Goal: Manage account settings

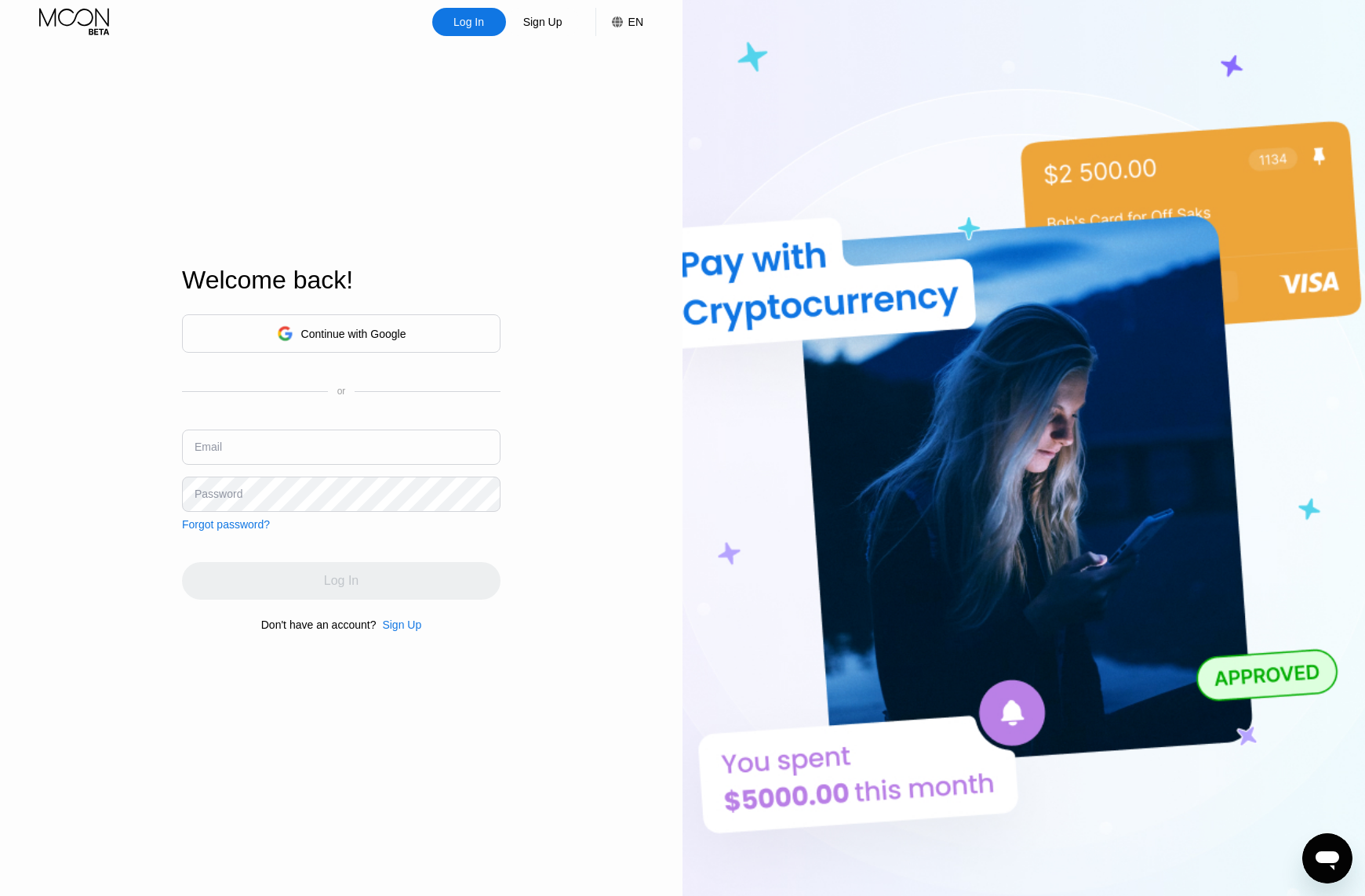
click at [342, 334] on div "Continue with Google" at bounding box center [354, 334] width 105 height 13
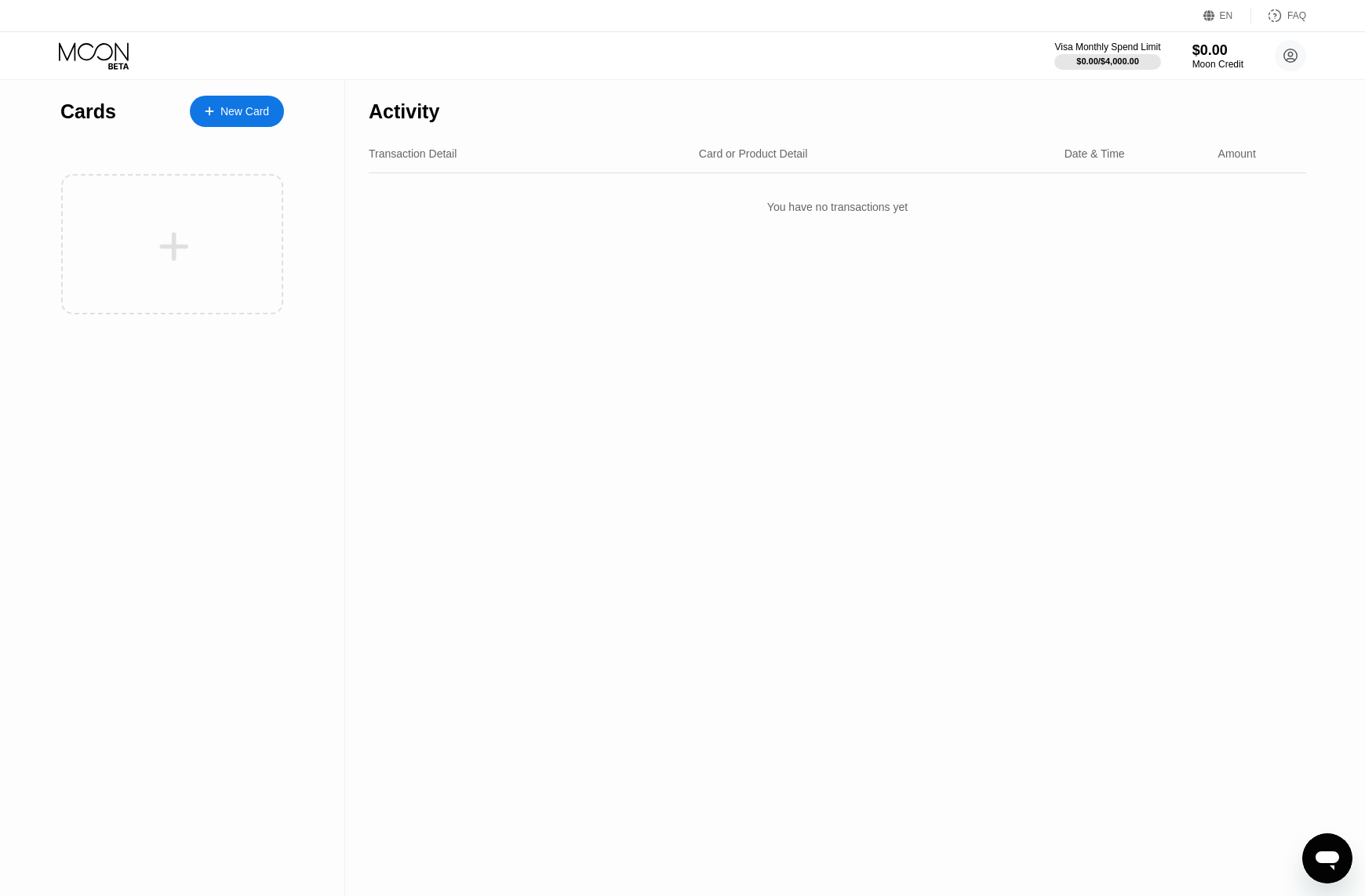
click at [525, 338] on div "Activity Transaction Detail Card or Product Detail Date & Time Amount You have …" at bounding box center [837, 488] width 985 height 816
click at [1290, 59] on icon at bounding box center [1290, 55] width 9 height 9
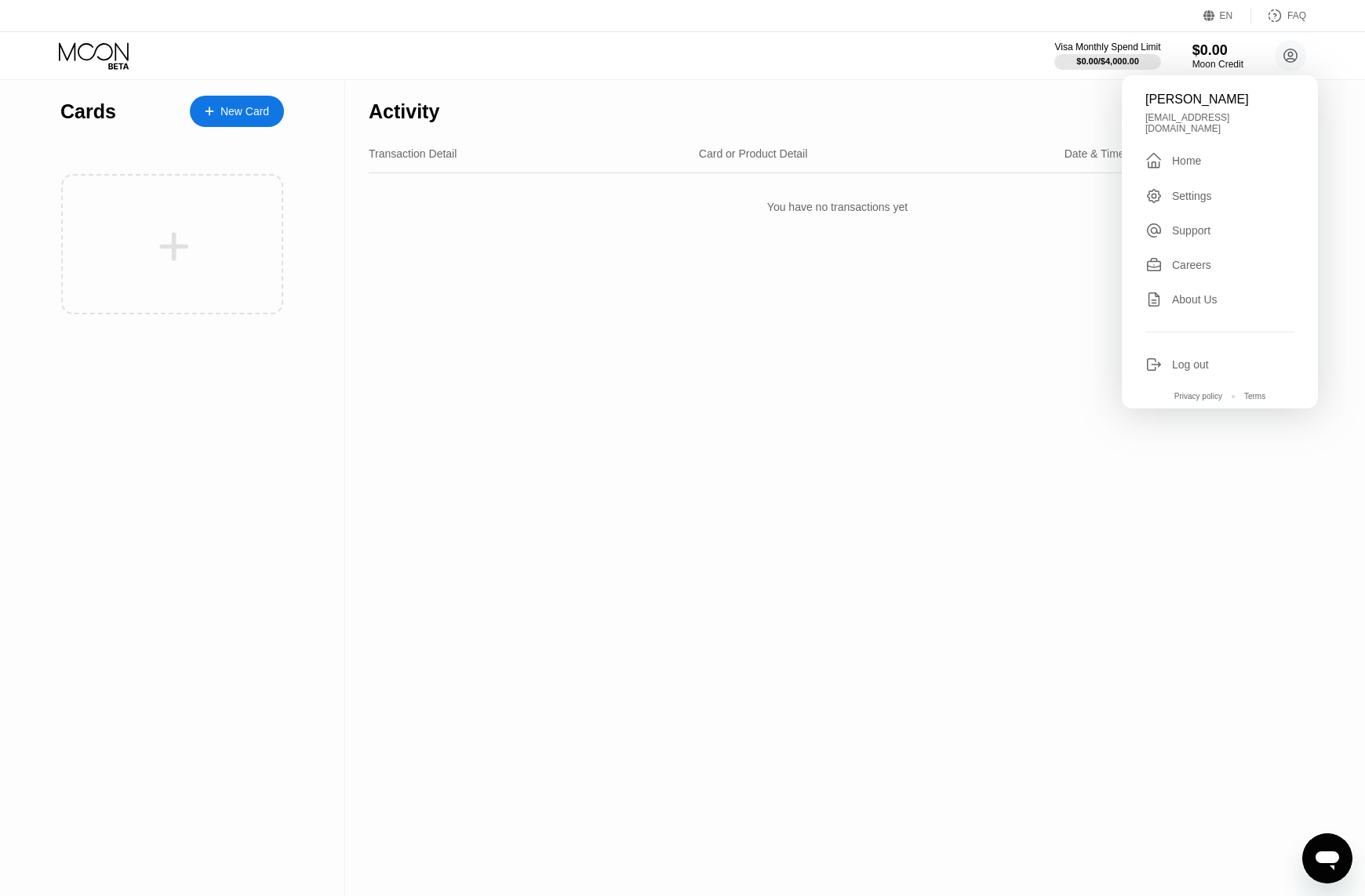
click at [1194, 361] on div "Log out" at bounding box center [1190, 365] width 37 height 13
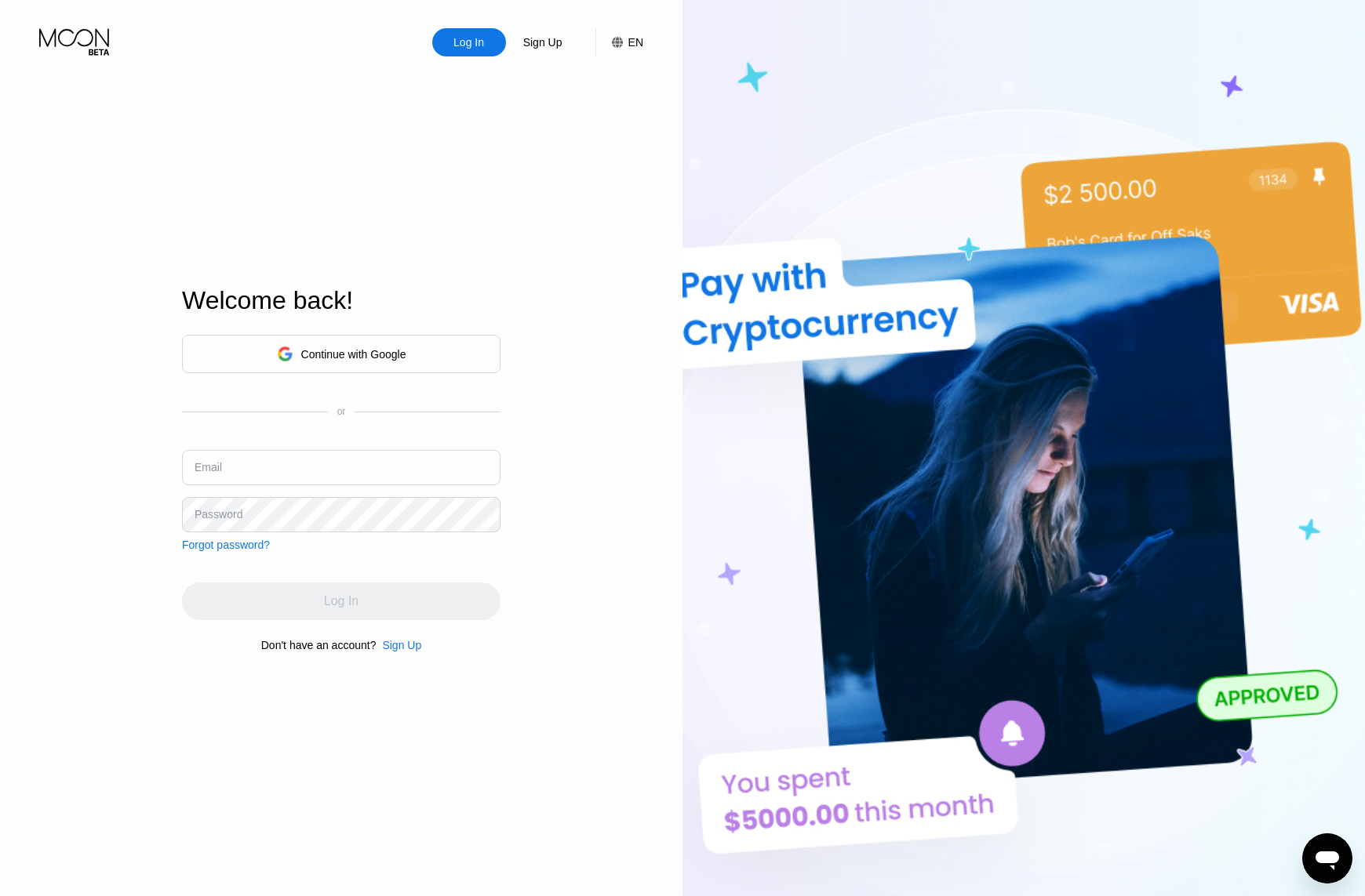
click at [357, 365] on div "Continue with Google" at bounding box center [341, 354] width 129 height 24
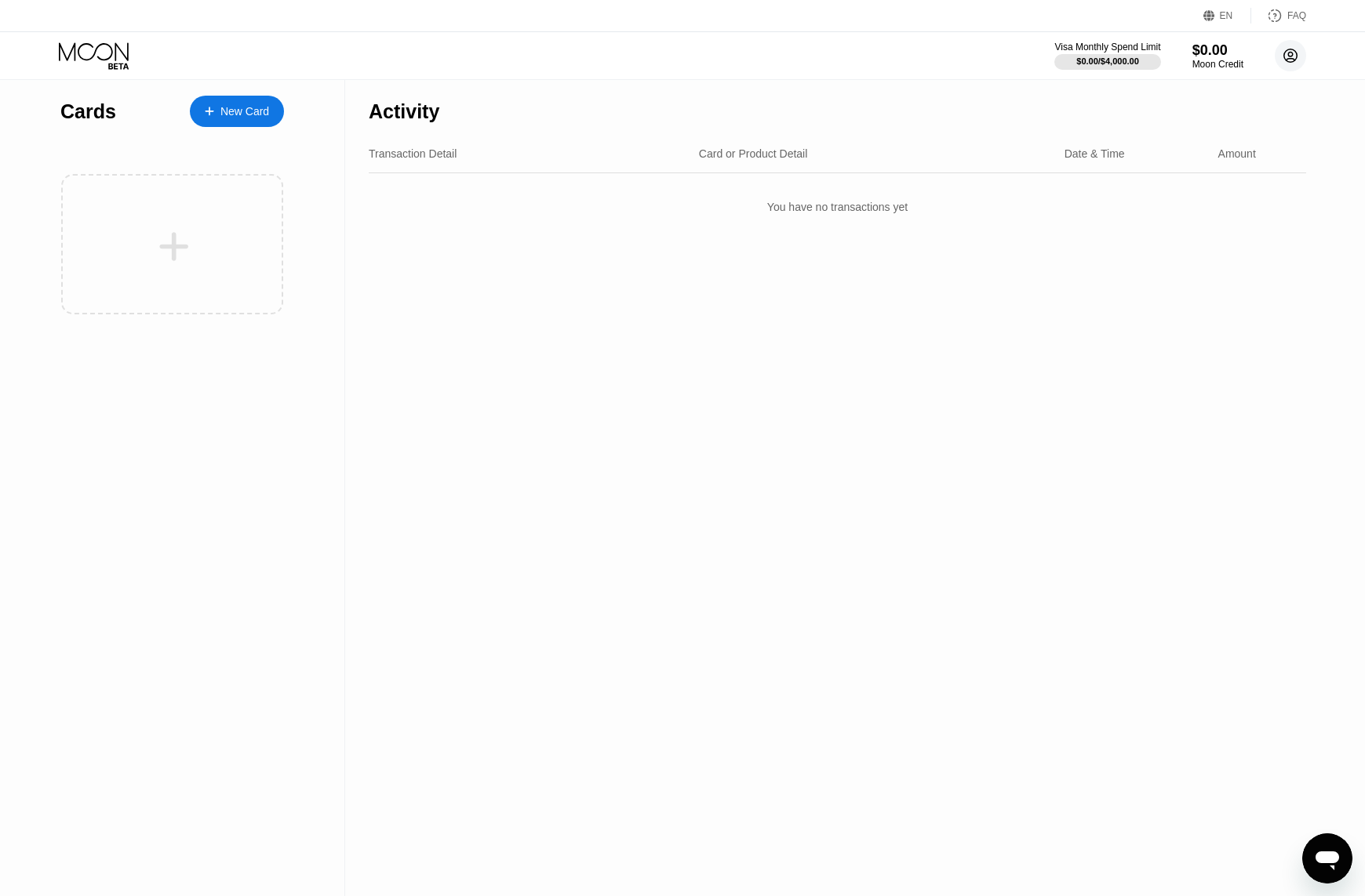
click at [1284, 51] on circle at bounding box center [1290, 55] width 31 height 31
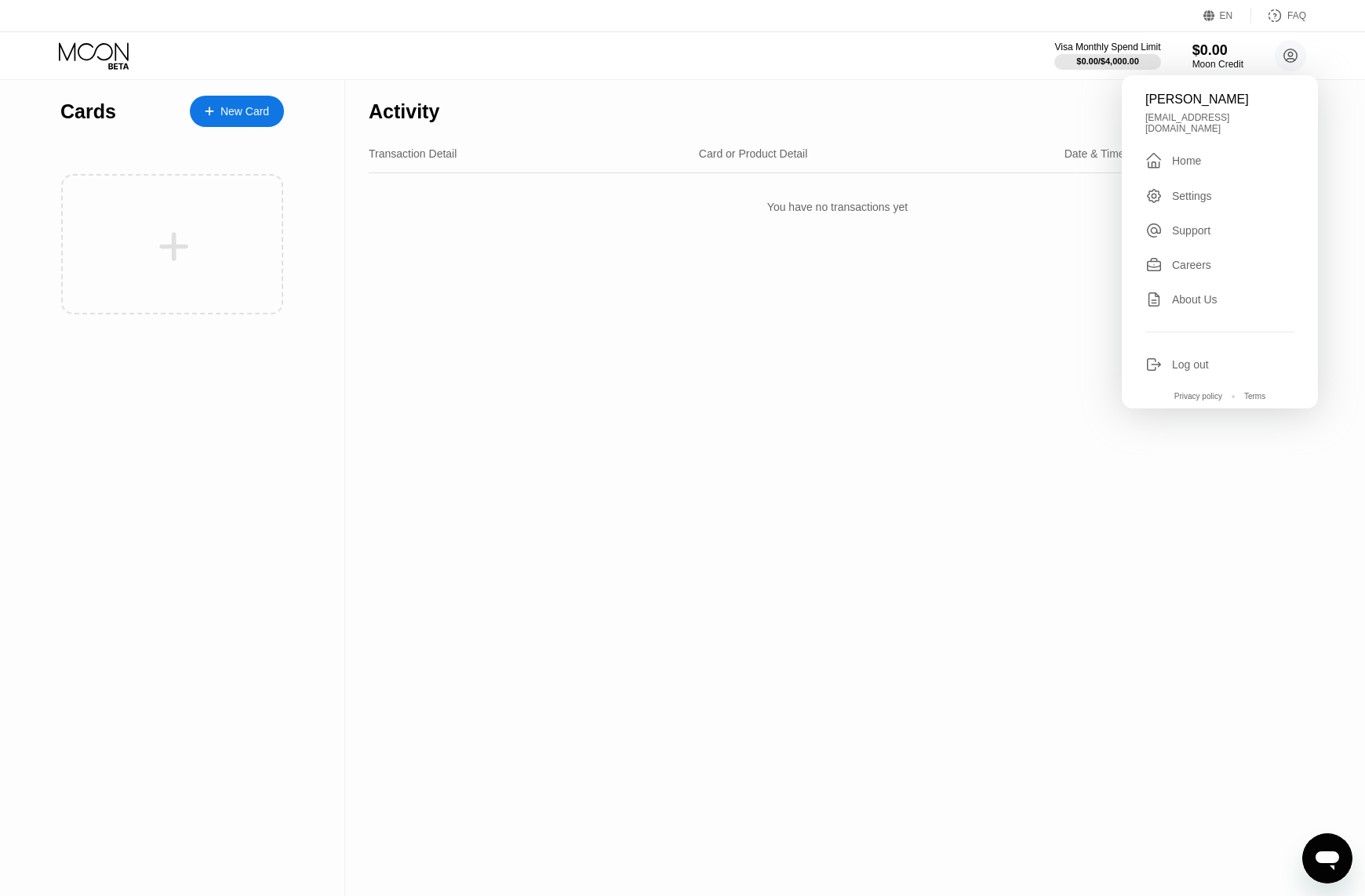
click at [1192, 359] on div "Log out" at bounding box center [1190, 365] width 37 height 13
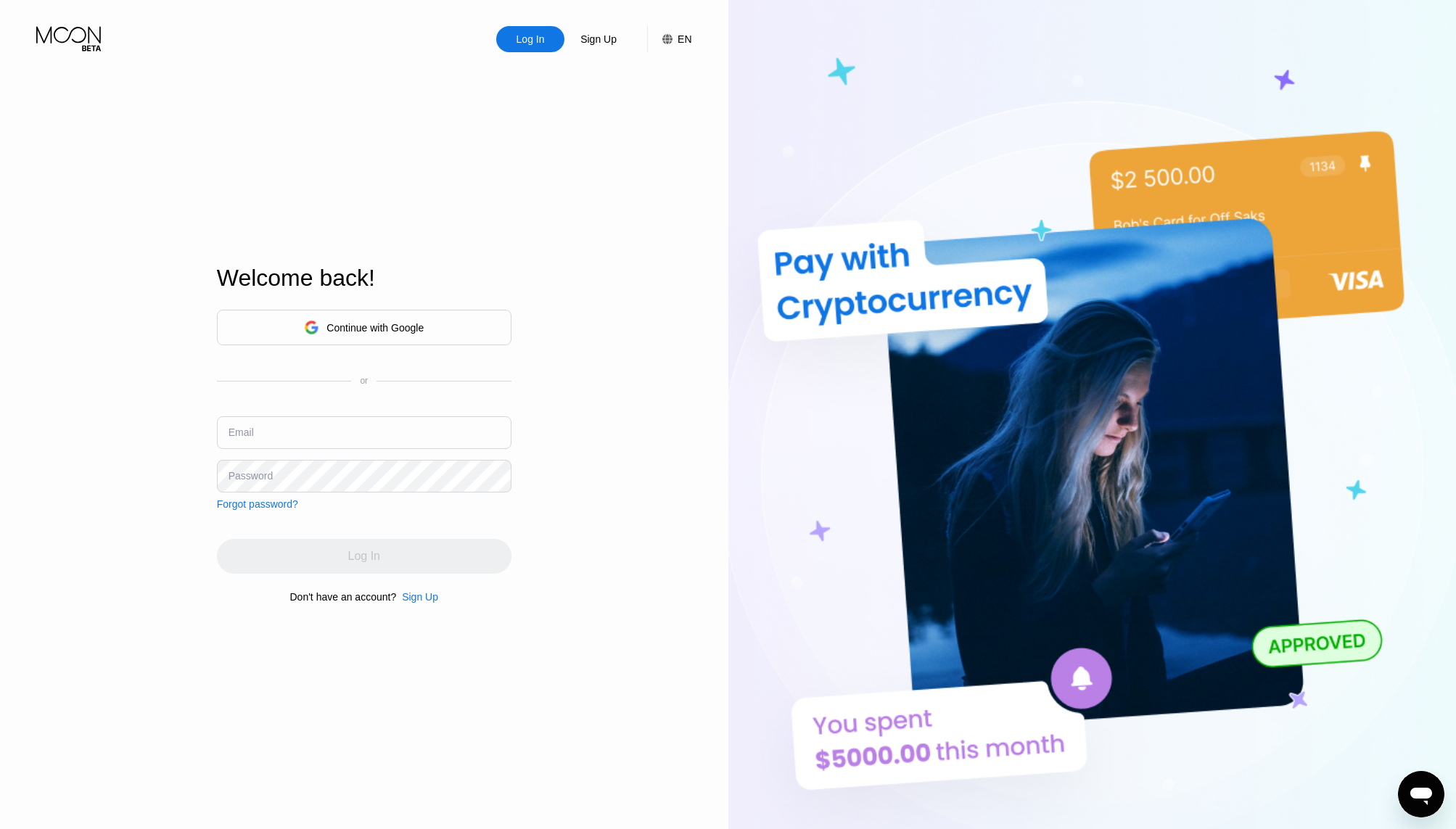
click at [440, 320] on div "Continue with Google" at bounding box center [364, 327] width 294 height 36
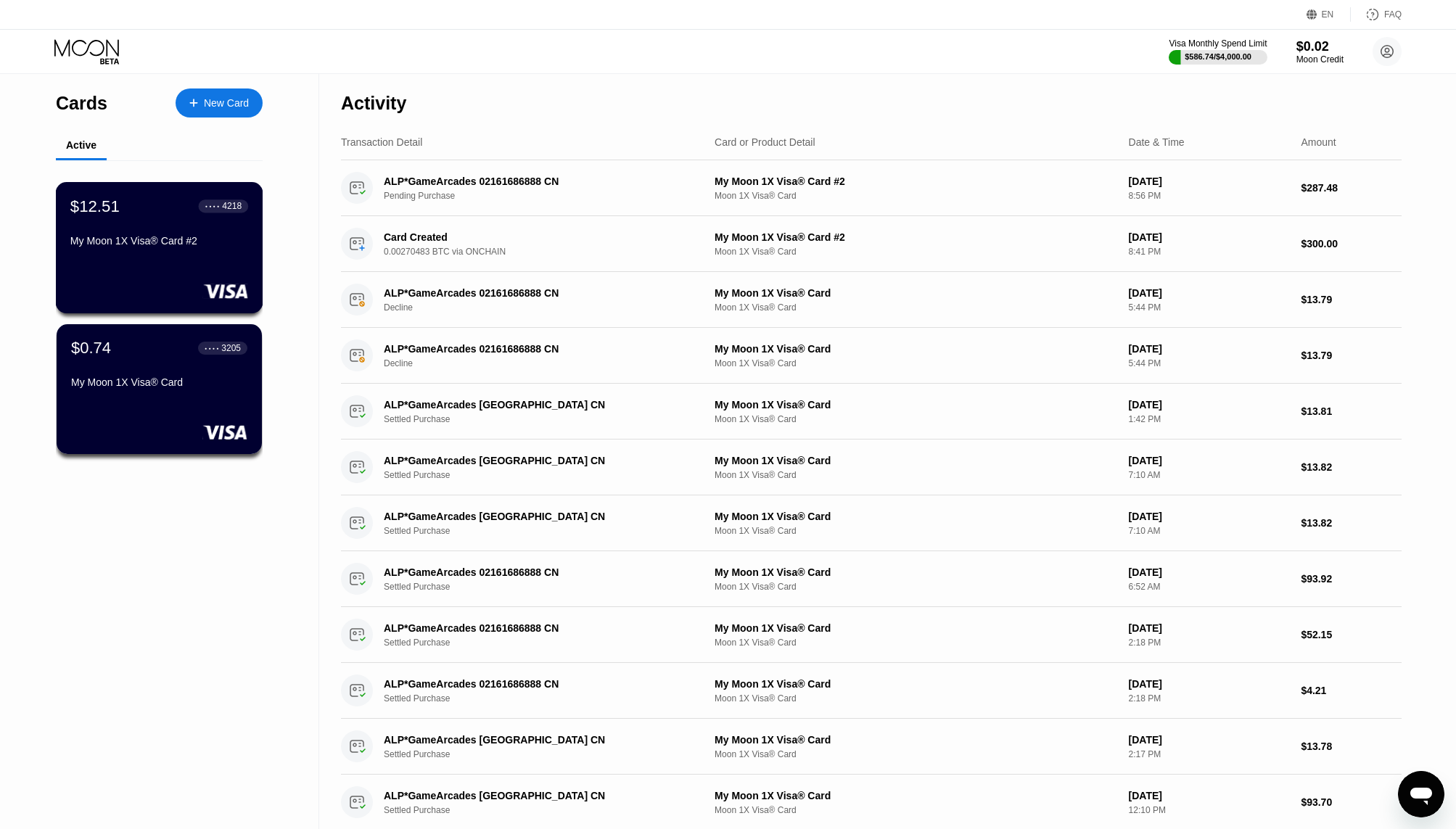
click at [144, 230] on div "$12.51 ● ● ● ● 4218 My Moon 1X Visa® Card #2" at bounding box center [159, 224] width 178 height 56
